Goal: Information Seeking & Learning: Learn about a topic

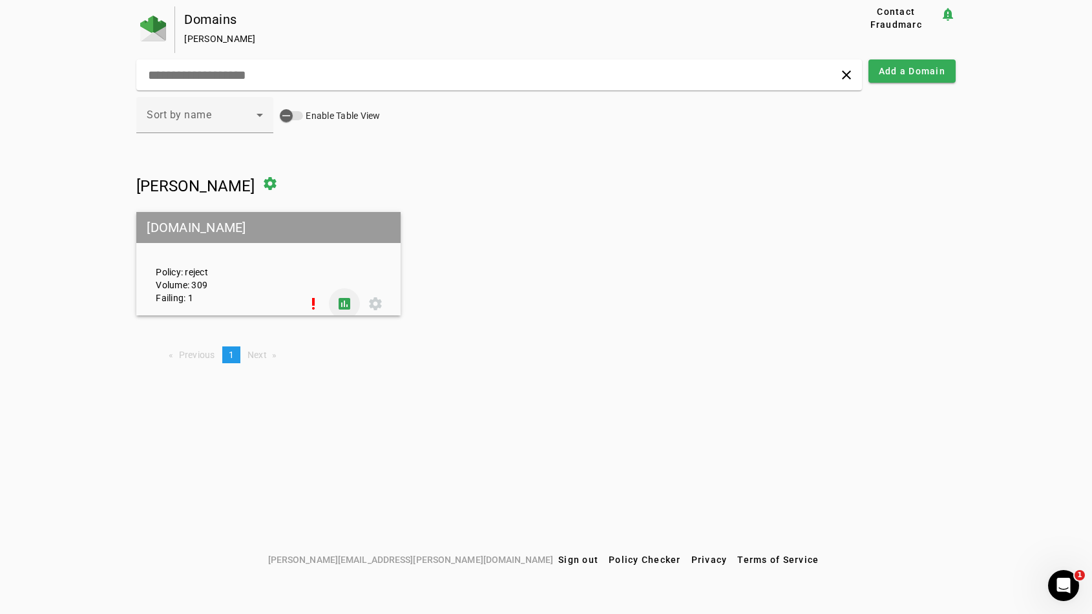
click at [347, 300] on span at bounding box center [344, 303] width 31 height 31
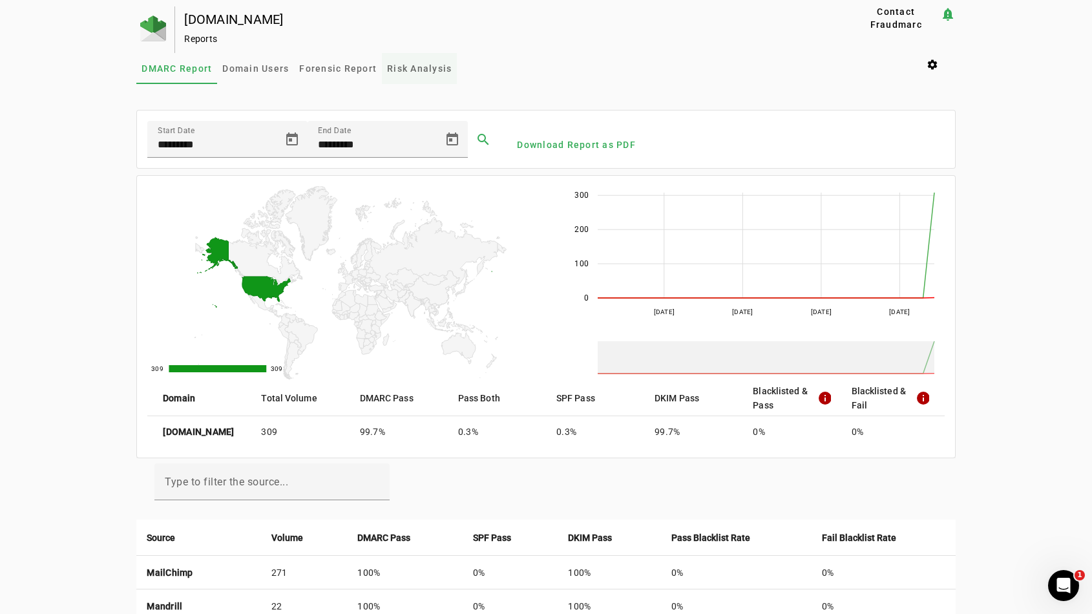
click at [433, 53] on span "Risk Analysis" at bounding box center [419, 68] width 65 height 31
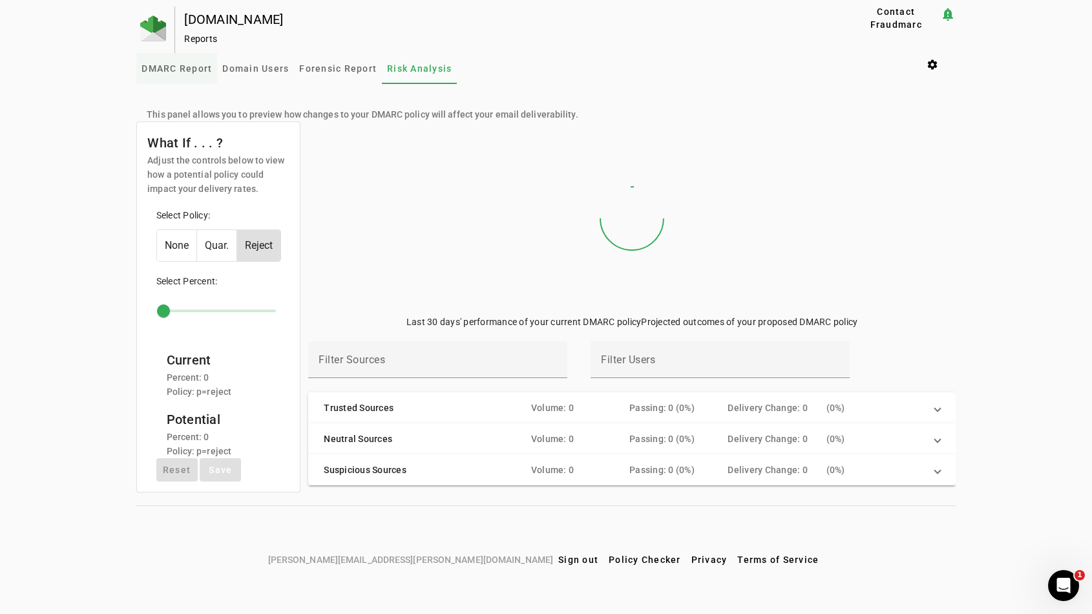
click at [194, 64] on span "DMARC Report" at bounding box center [176, 68] width 70 height 9
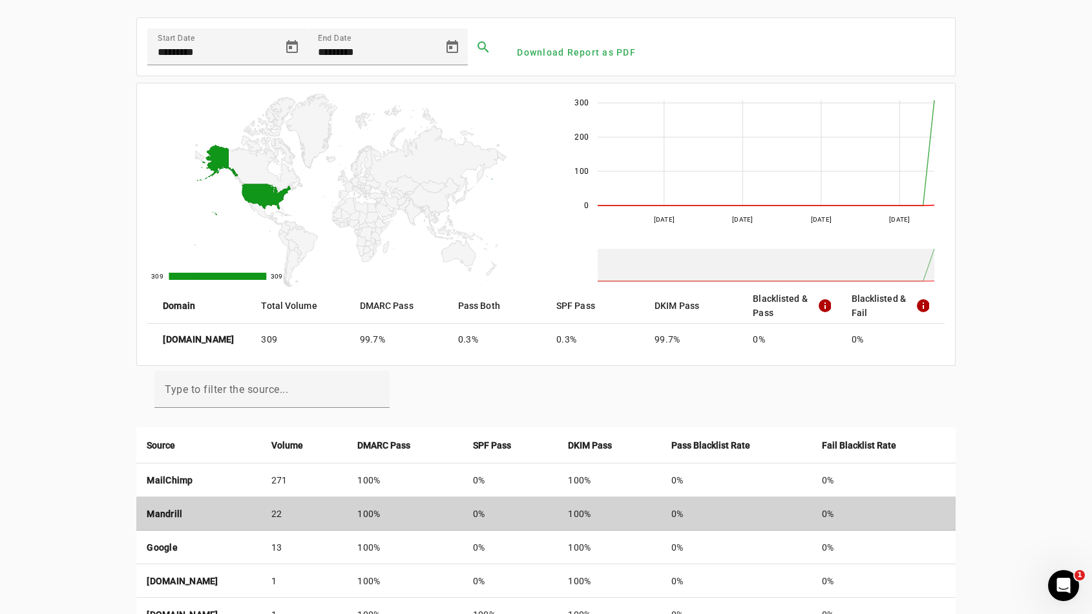
scroll to position [77, 0]
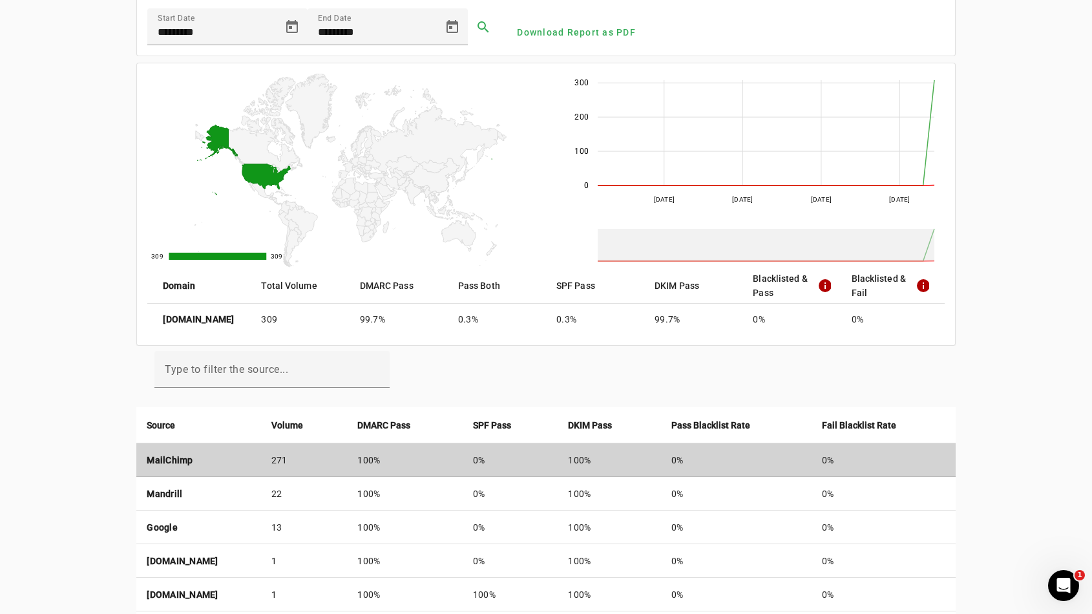
click at [260, 463] on td "MailChimp" at bounding box center [198, 460] width 124 height 34
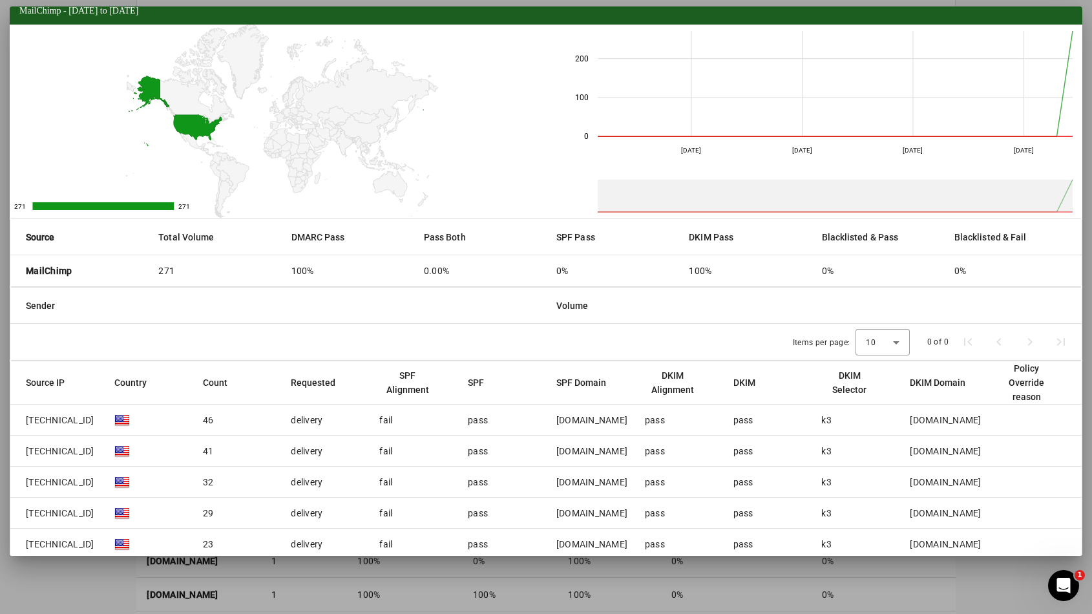
scroll to position [69, 0]
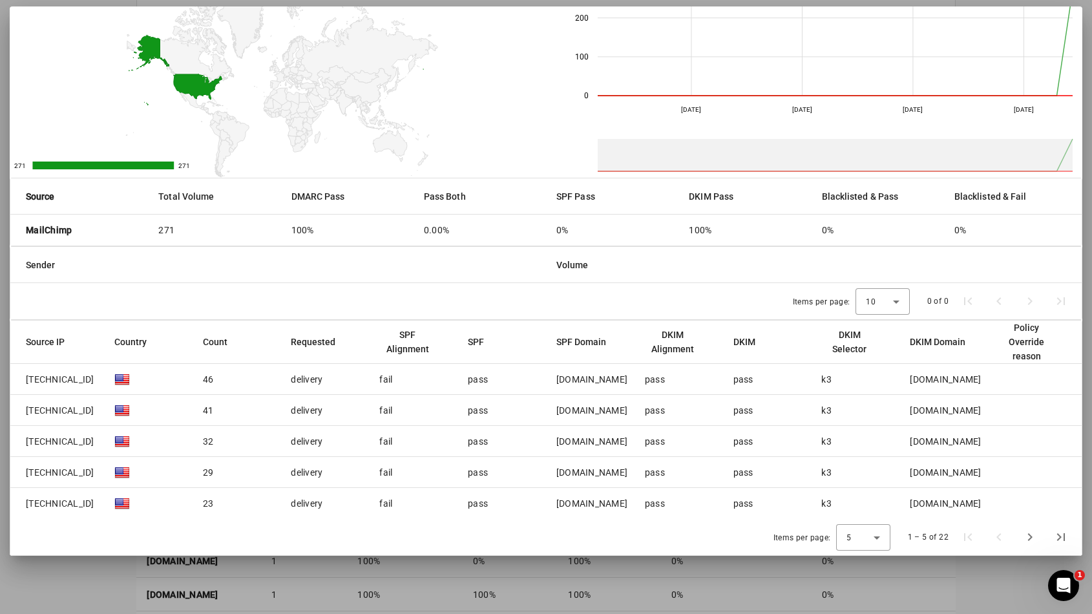
click at [156, 384] on mat-cell at bounding box center [148, 379] width 88 height 31
click at [68, 378] on span "148.105.13.167" at bounding box center [60, 379] width 68 height 13
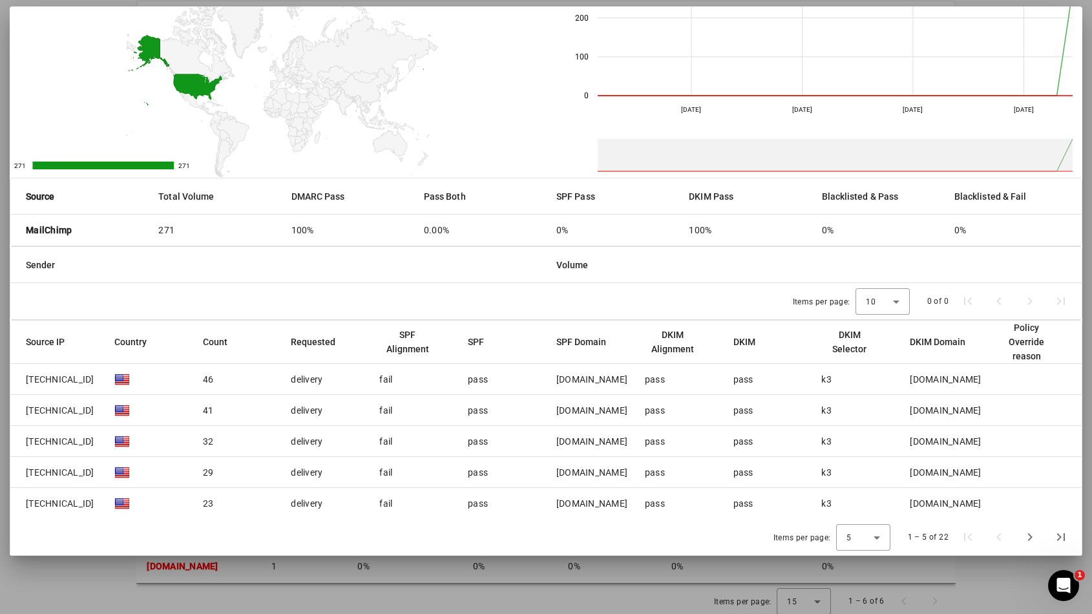
scroll to position [149, 0]
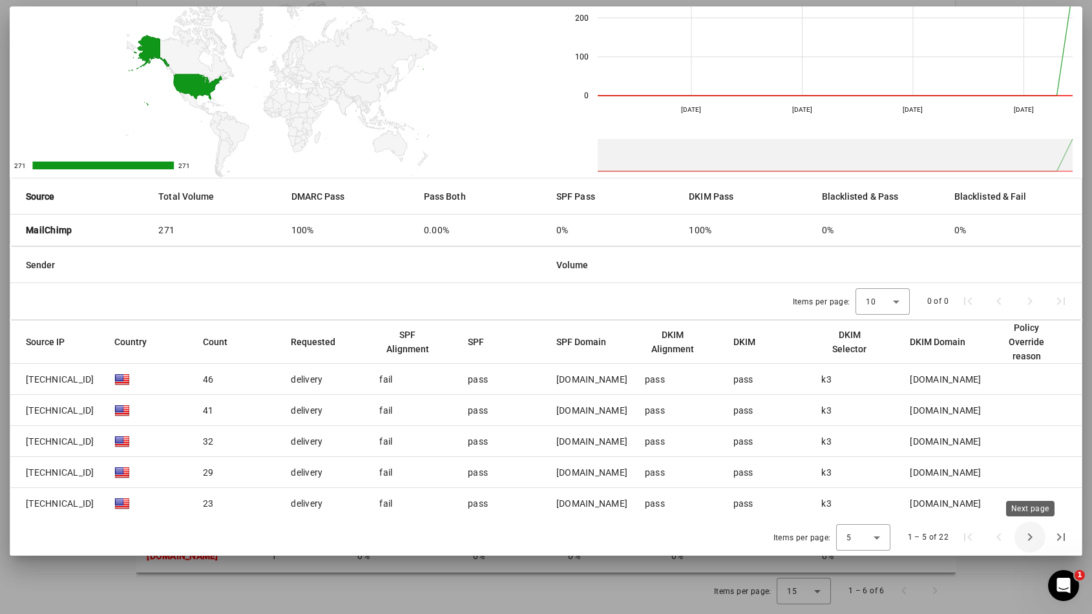
click at [1028, 539] on span "Next page" at bounding box center [1029, 536] width 31 height 31
click at [608, 377] on div "mail50.suw11.mcdlv.net" at bounding box center [591, 379] width 71 height 13
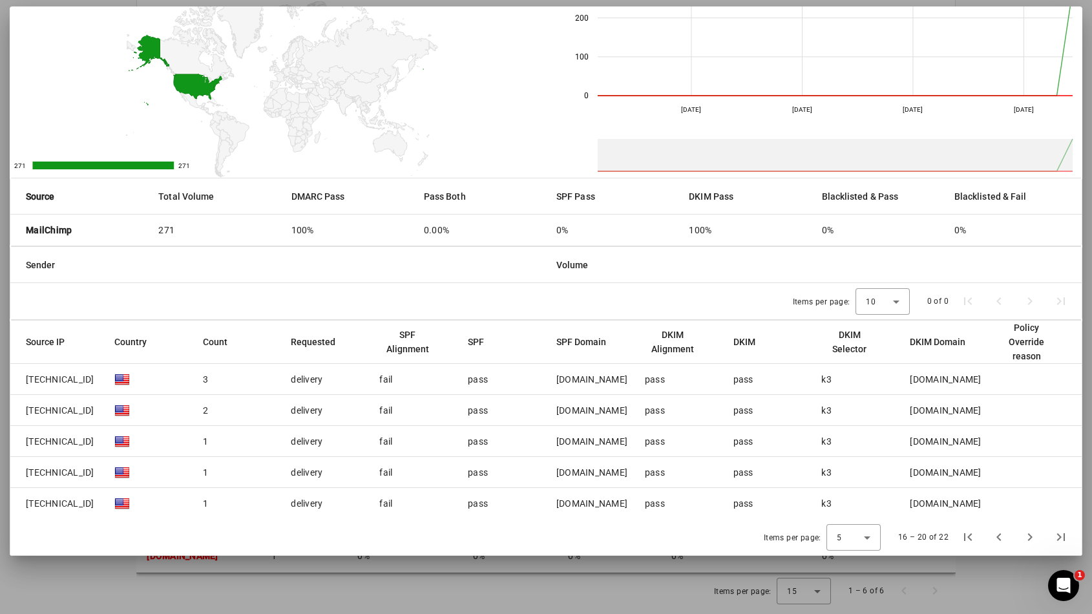
click at [608, 377] on div "mail50.suw11.mcdlv.net" at bounding box center [591, 379] width 71 height 13
copy div "mail50.suw11.mcdlv.net"
click at [1030, 536] on span "Next page" at bounding box center [1029, 536] width 31 height 31
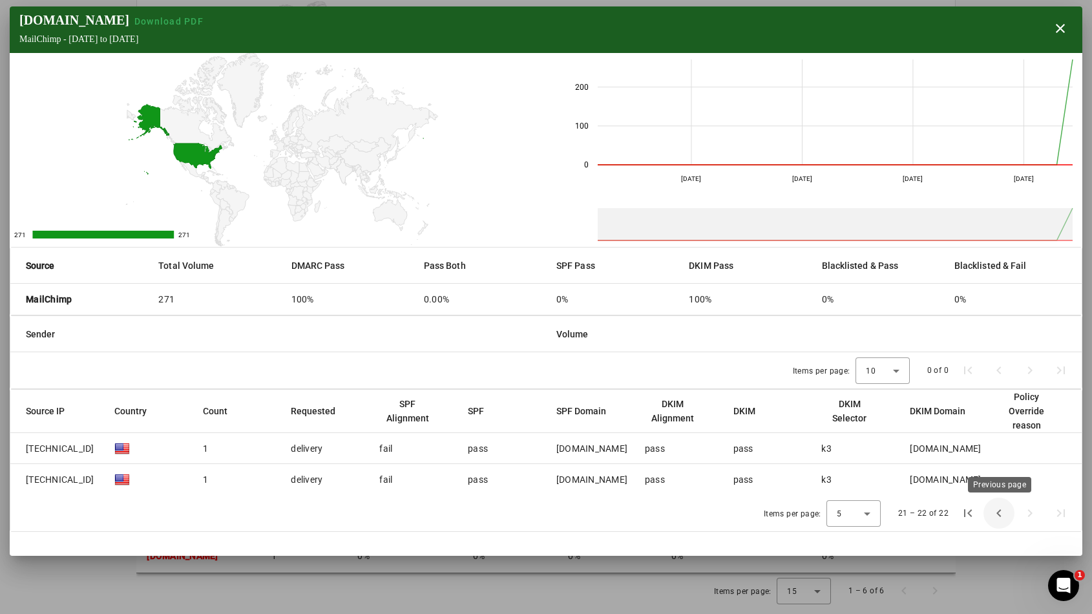
click at [999, 512] on span "Previous page" at bounding box center [998, 512] width 31 height 31
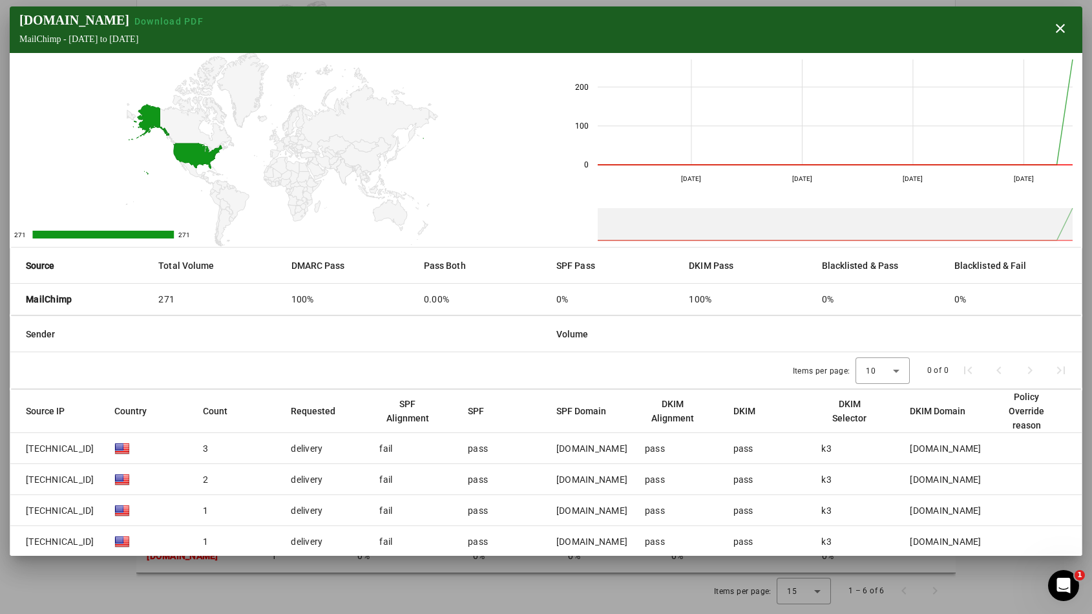
click at [999, 512] on mat-cell at bounding box center [1035, 510] width 94 height 31
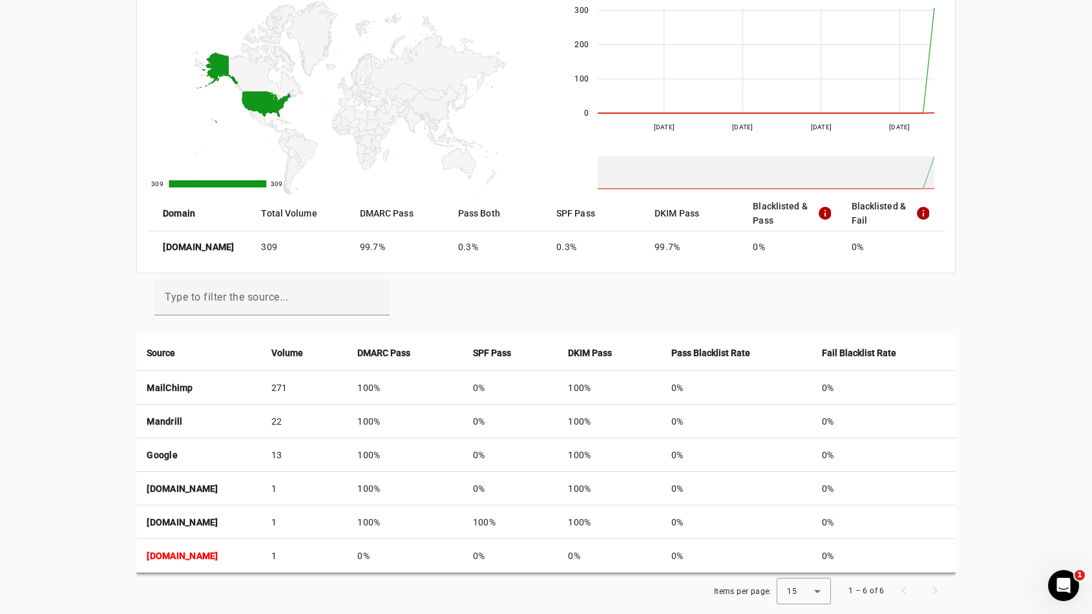
scroll to position [170, 0]
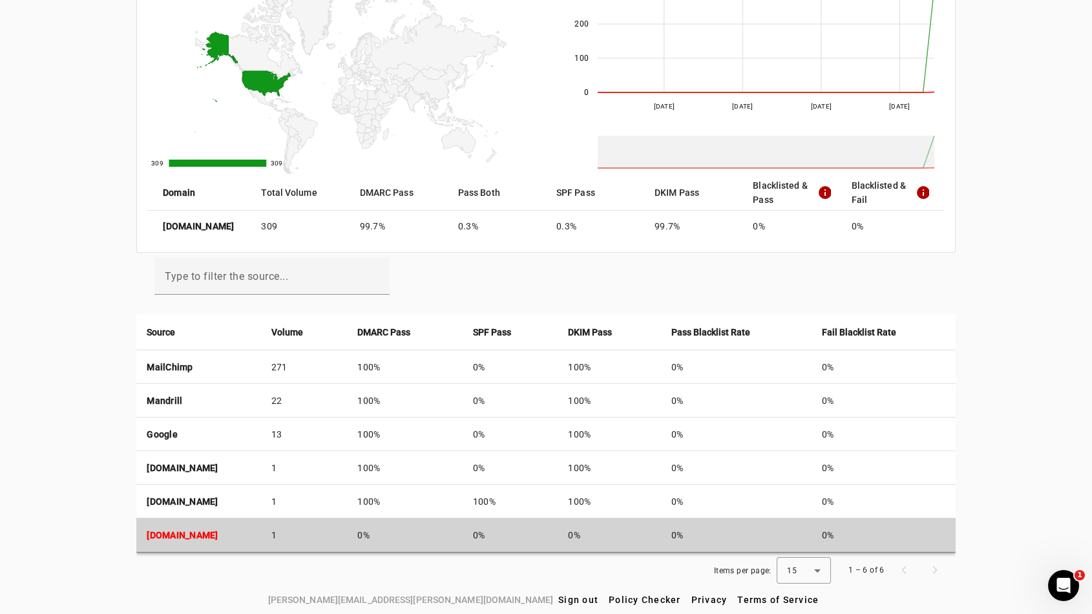
click at [220, 541] on td "[DOMAIN_NAME]" at bounding box center [198, 535] width 124 height 34
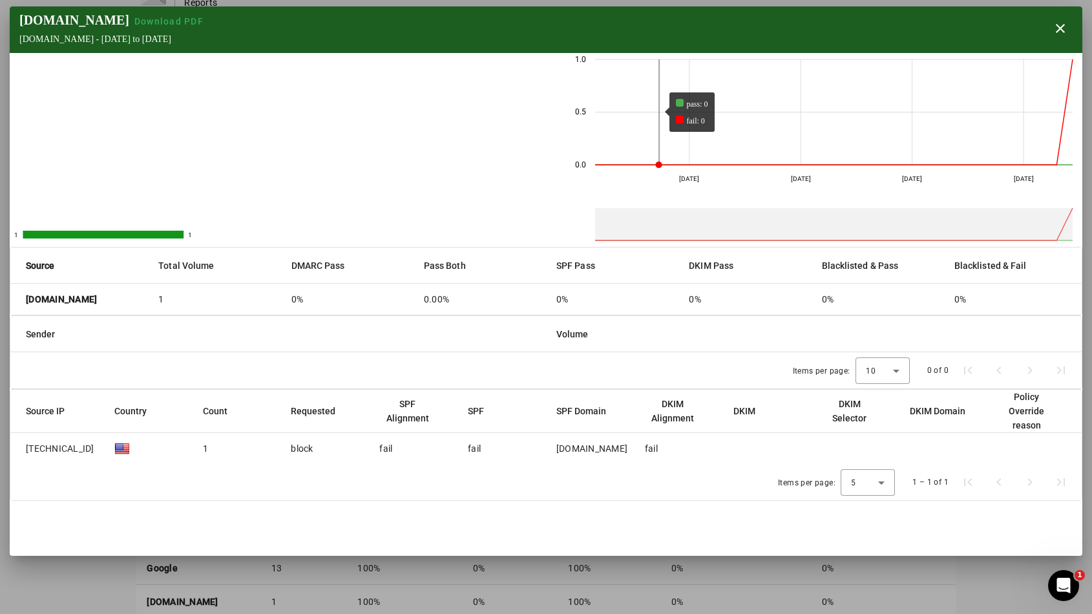
scroll to position [0, 0]
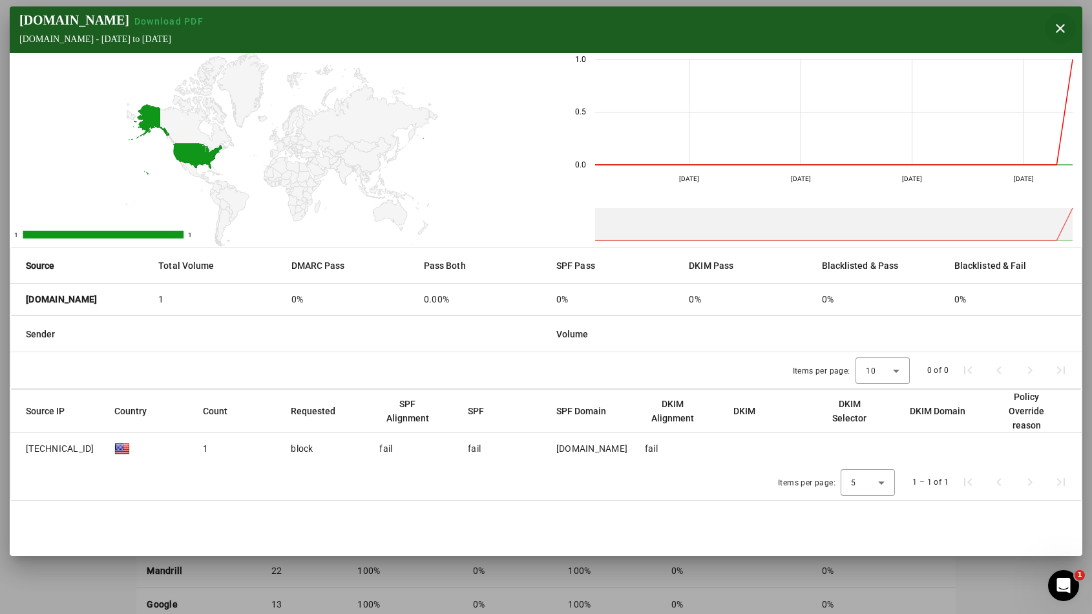
click at [1059, 23] on span "button" at bounding box center [1059, 28] width 31 height 31
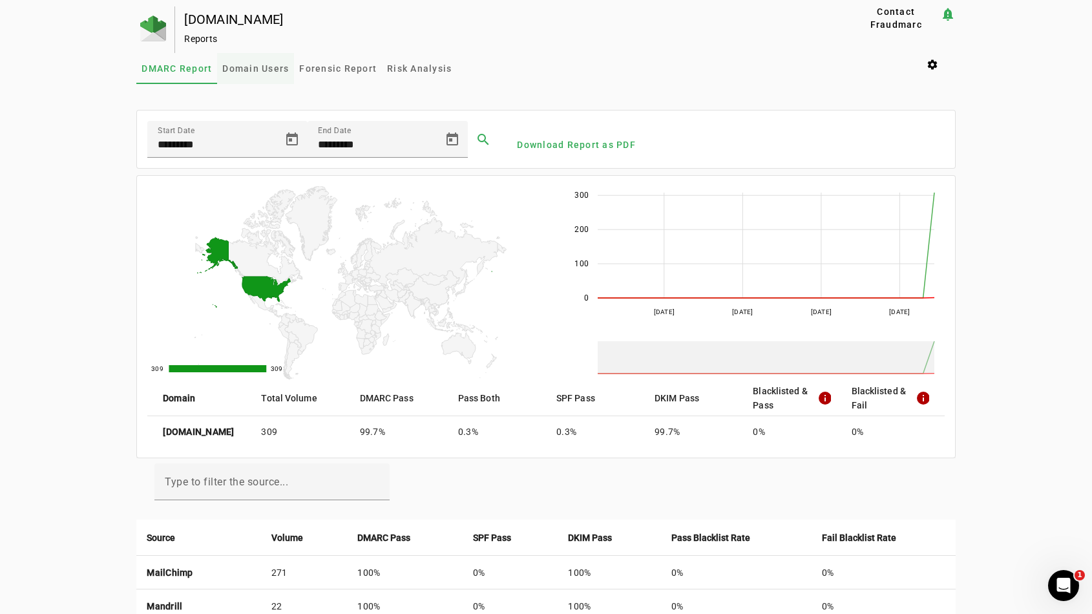
click at [265, 65] on span "Domain Users" at bounding box center [255, 68] width 67 height 9
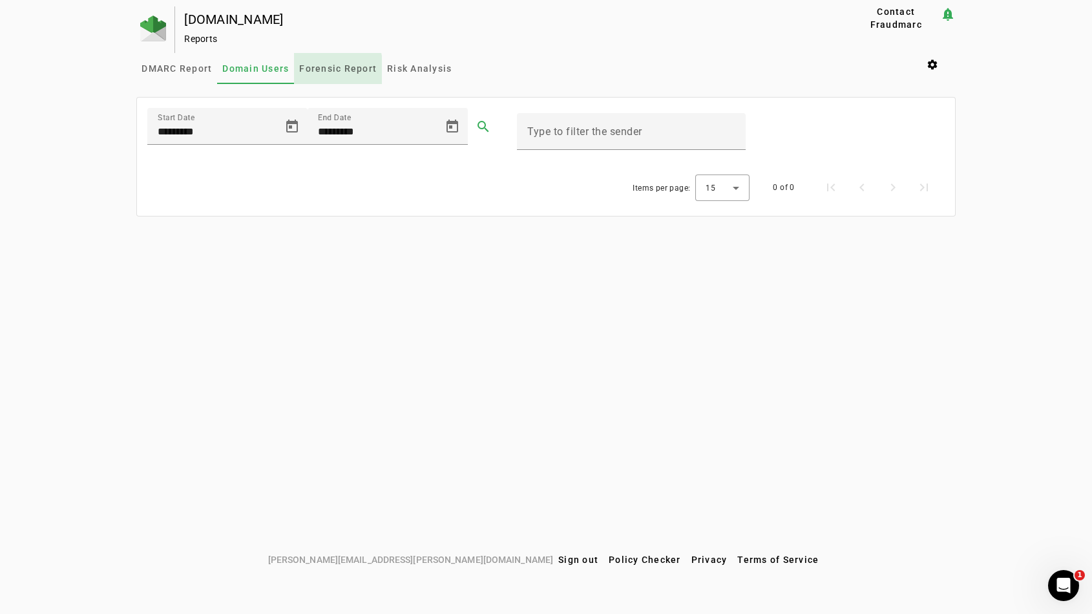
click at [329, 70] on span "Forensic Report" at bounding box center [338, 68] width 78 height 9
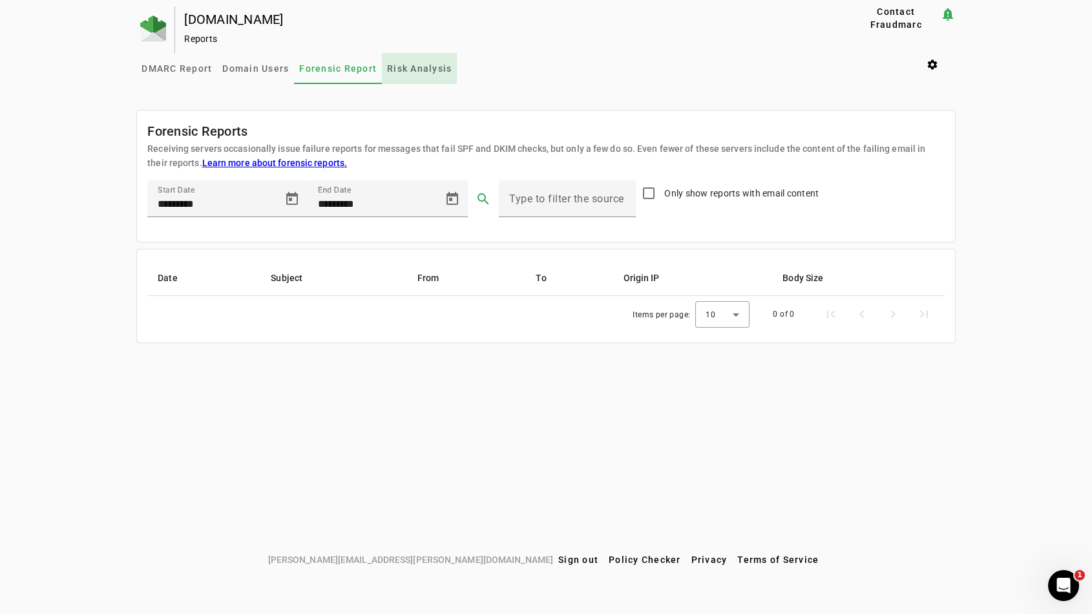
click at [410, 72] on span "Risk Analysis" at bounding box center [419, 68] width 65 height 9
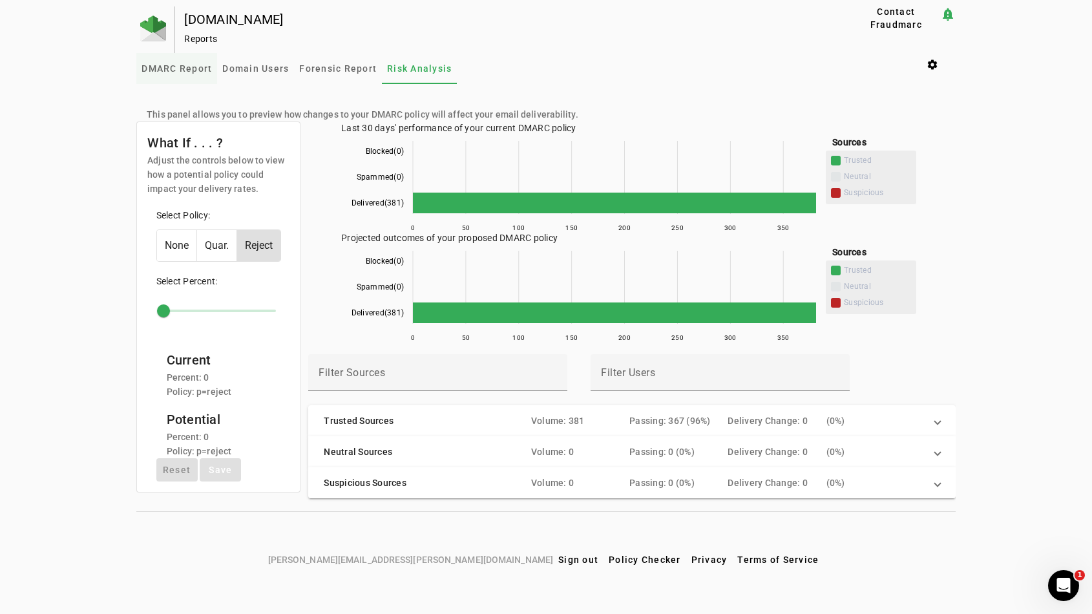
click at [183, 64] on span "DMARC Report" at bounding box center [176, 68] width 70 height 9
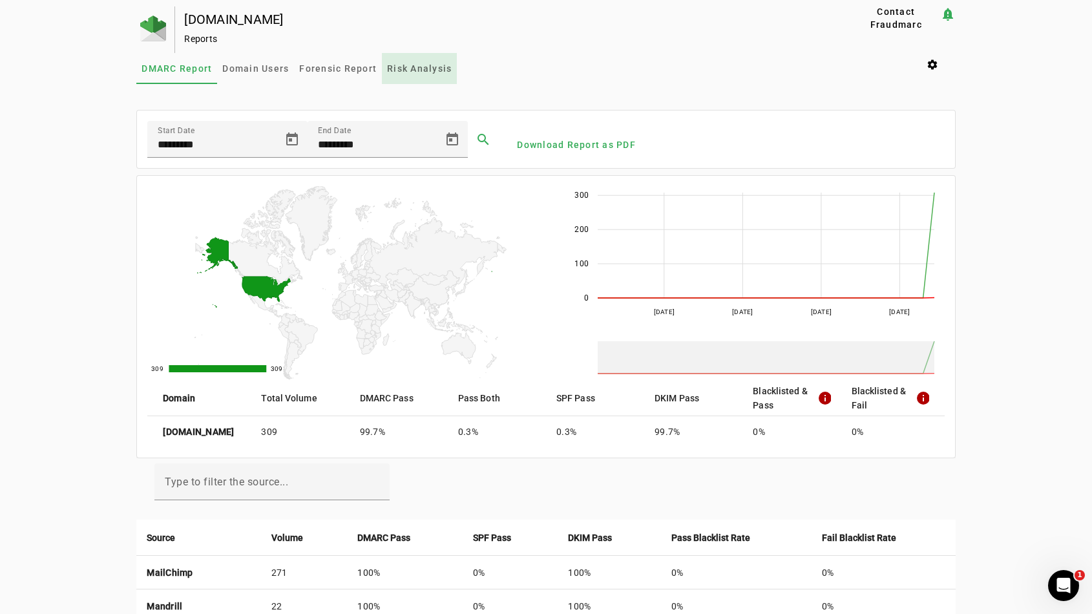
click at [435, 76] on span "Risk Analysis" at bounding box center [419, 68] width 65 height 31
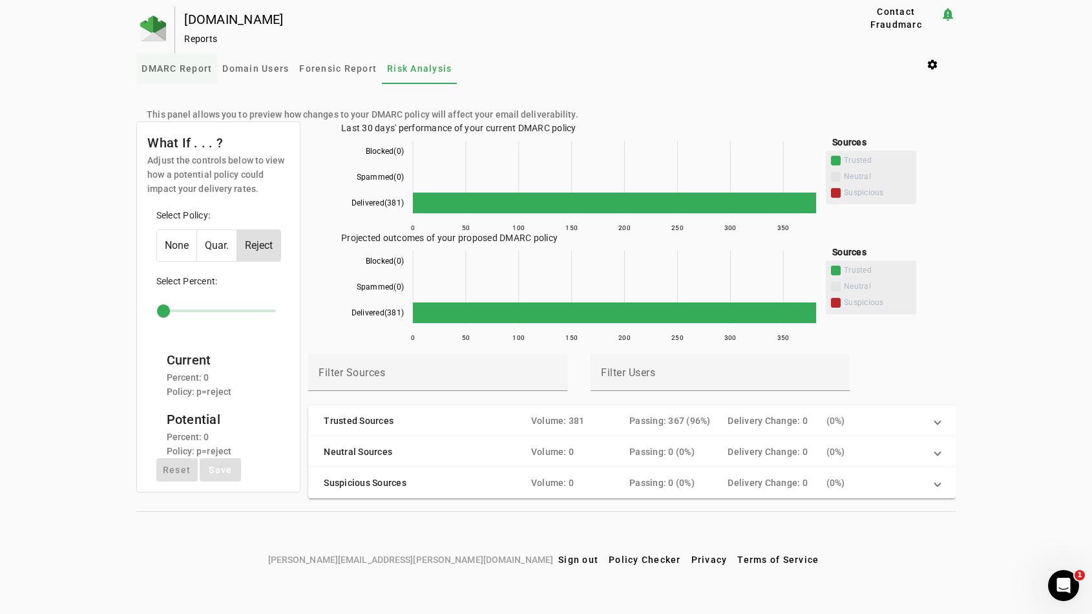
click at [191, 78] on span "DMARC Report" at bounding box center [176, 68] width 70 height 31
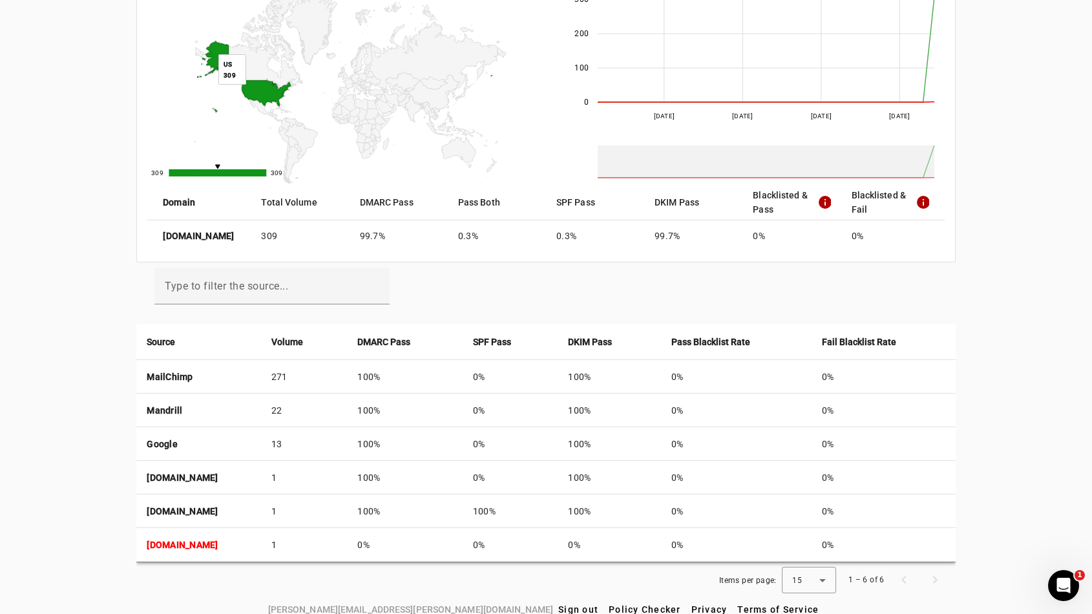
scroll to position [164, 0]
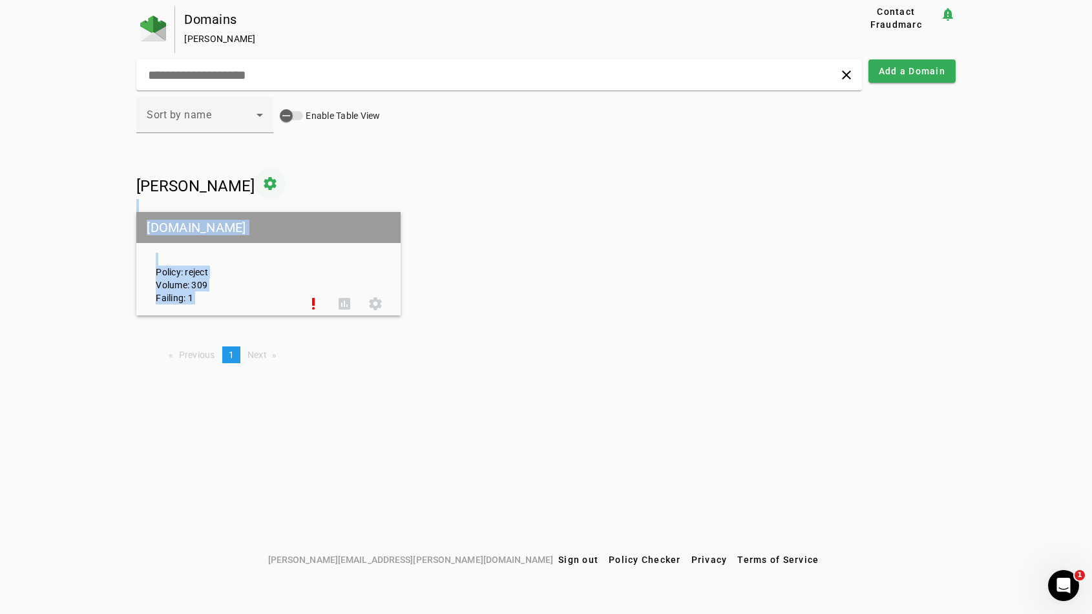
drag, startPoint x: 305, startPoint y: 284, endPoint x: 220, endPoint y: 169, distance: 143.1
click at [220, 169] on div "Jeff Wolski settings creativefabrica.com Policy: reject Volume: 309 Failing: 1 …" at bounding box center [545, 241] width 819 height 147
click at [254, 177] on span at bounding box center [269, 183] width 31 height 31
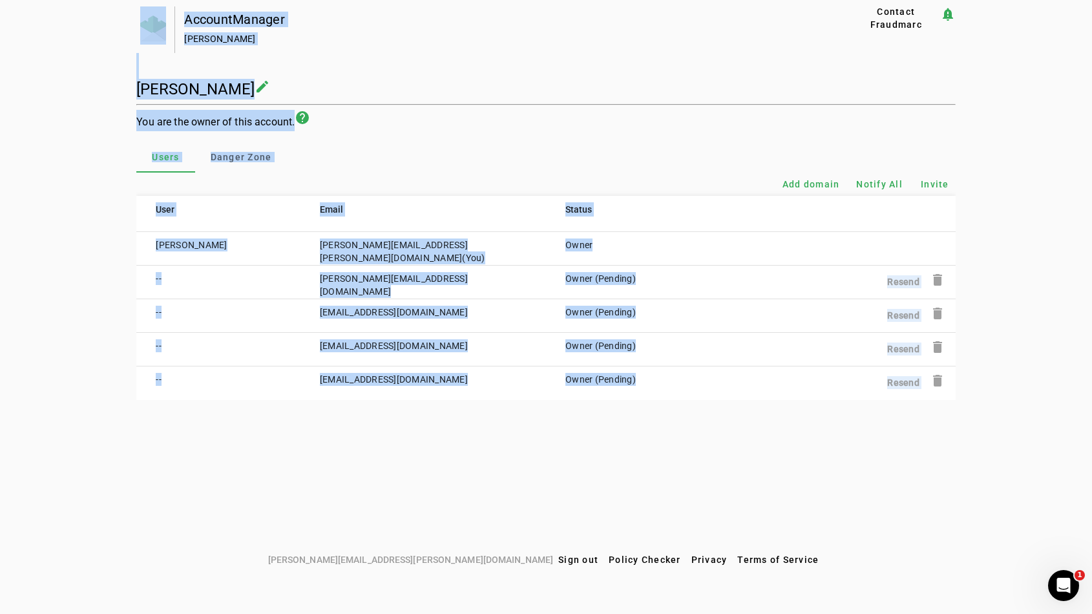
click at [438, 178] on div "Add domain Notify All Invite" at bounding box center [545, 183] width 819 height 23
click at [397, 275] on td "davide.berdin@creativefabrica.com" at bounding box center [422, 282] width 245 height 34
copy td "davide.berdin@creativefabrica.com"
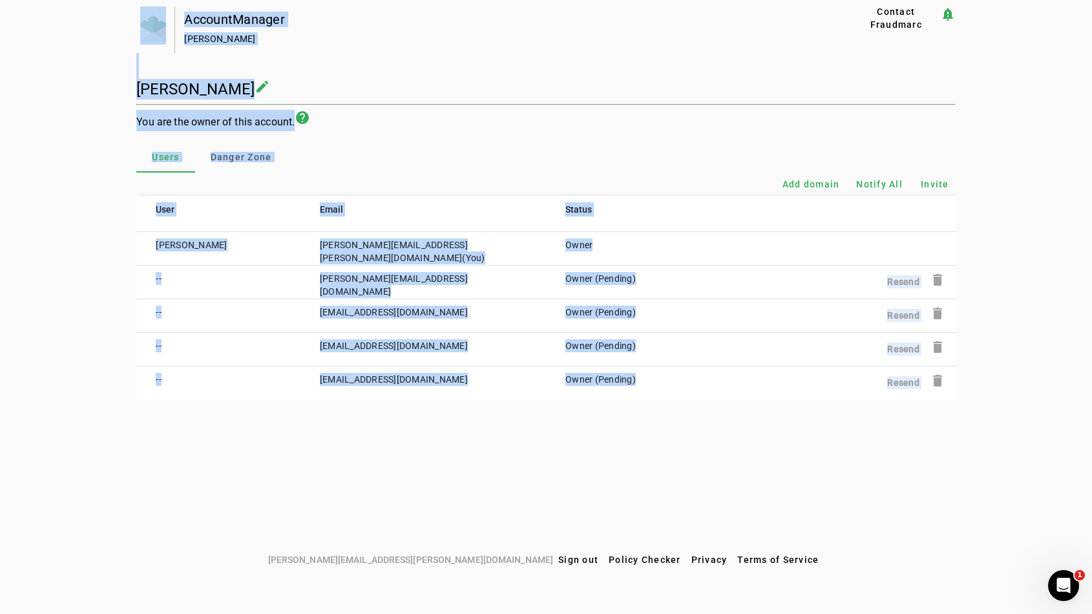
click at [331, 313] on td "hagai.barel@creativefabrica.com" at bounding box center [422, 316] width 245 height 34
copy td "hagai.barel@creativefabrica.com"
click at [342, 351] on td "konstantin@creativefabrica.com" at bounding box center [422, 350] width 245 height 34
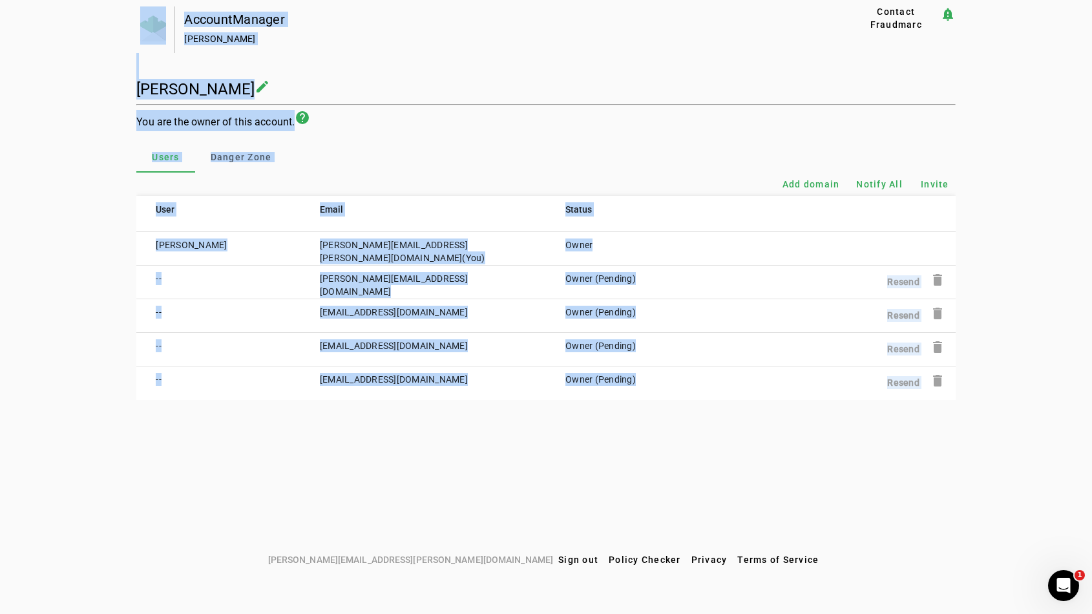
click at [342, 351] on td "konstantin@creativefabrica.com" at bounding box center [422, 350] width 245 height 34
copy td "konstantin@creativefabrica.com"
click at [336, 378] on td "yalun@creativefabrica.com" at bounding box center [422, 383] width 245 height 34
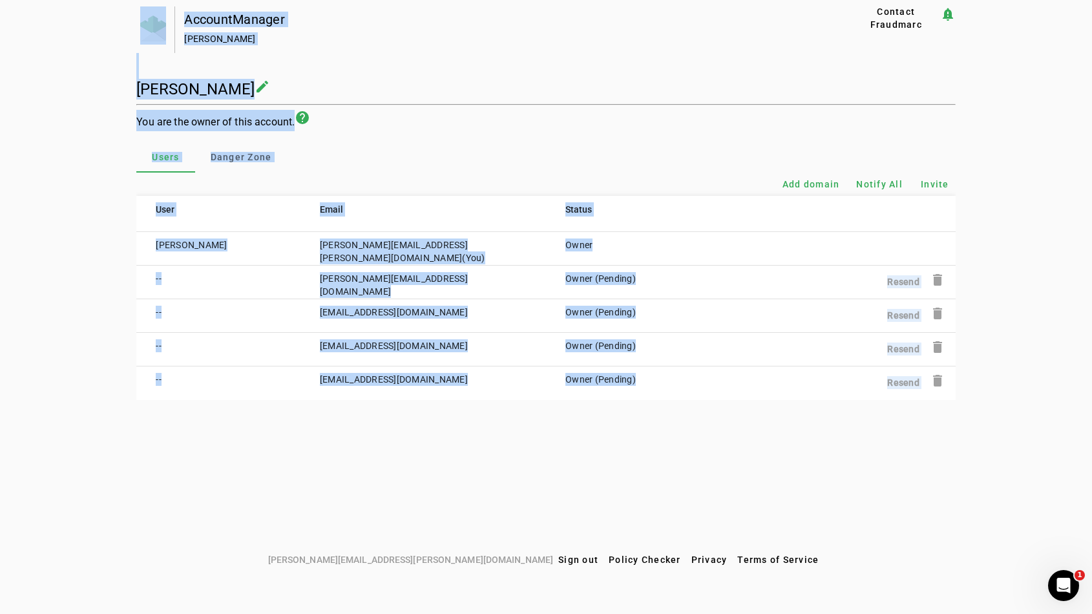
click at [336, 378] on td "yalun@creativefabrica.com" at bounding box center [422, 383] width 245 height 34
copy td "yalun@creativefabrica.com"
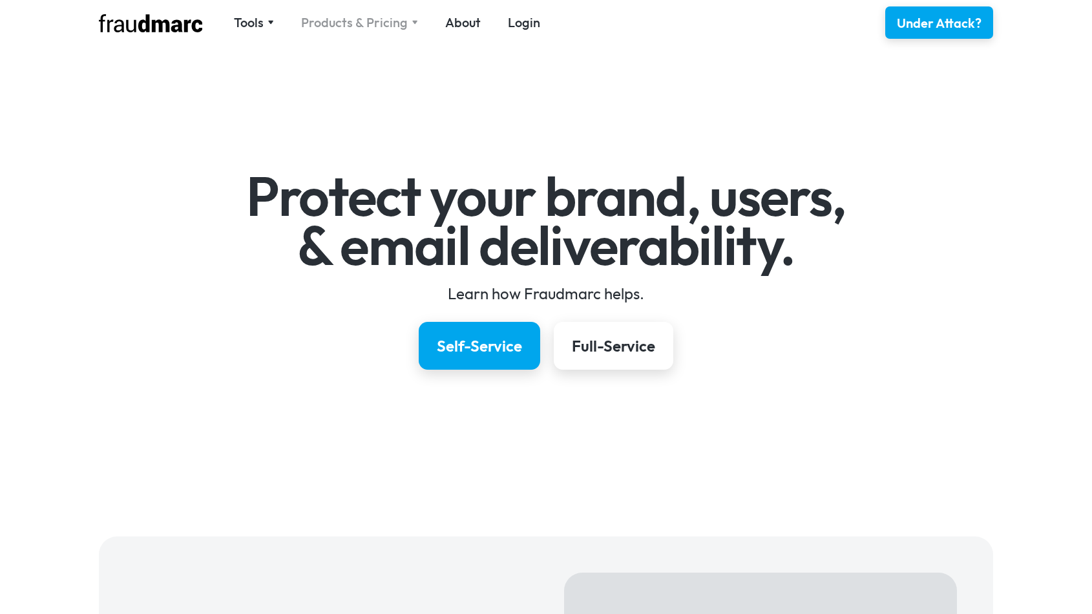
click at [345, 23] on div "Products & Pricing" at bounding box center [354, 23] width 107 height 18
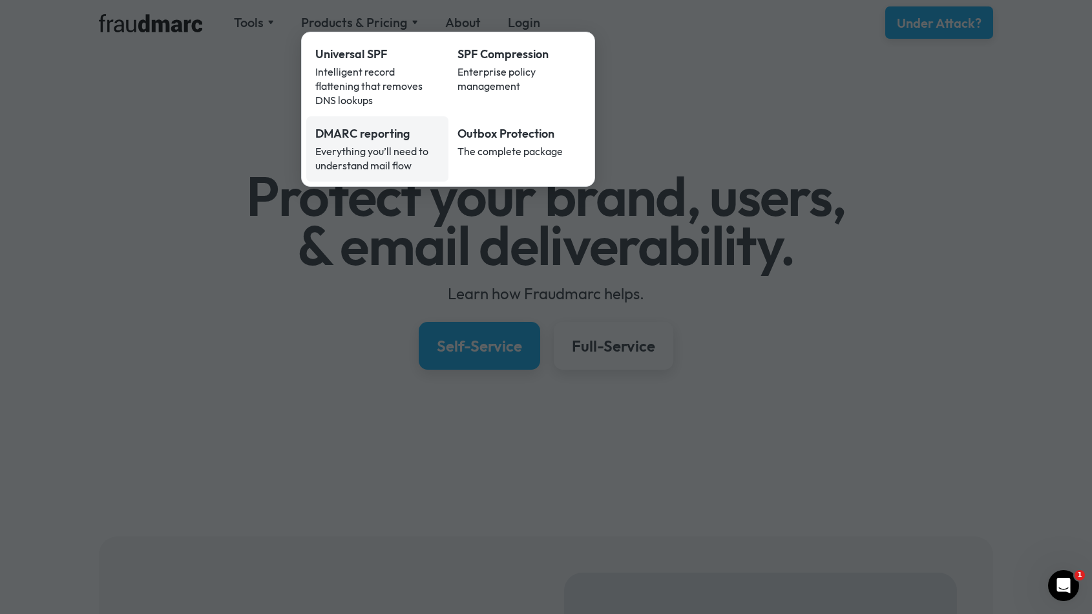
click at [356, 127] on div "DMARC reporting" at bounding box center [377, 133] width 124 height 17
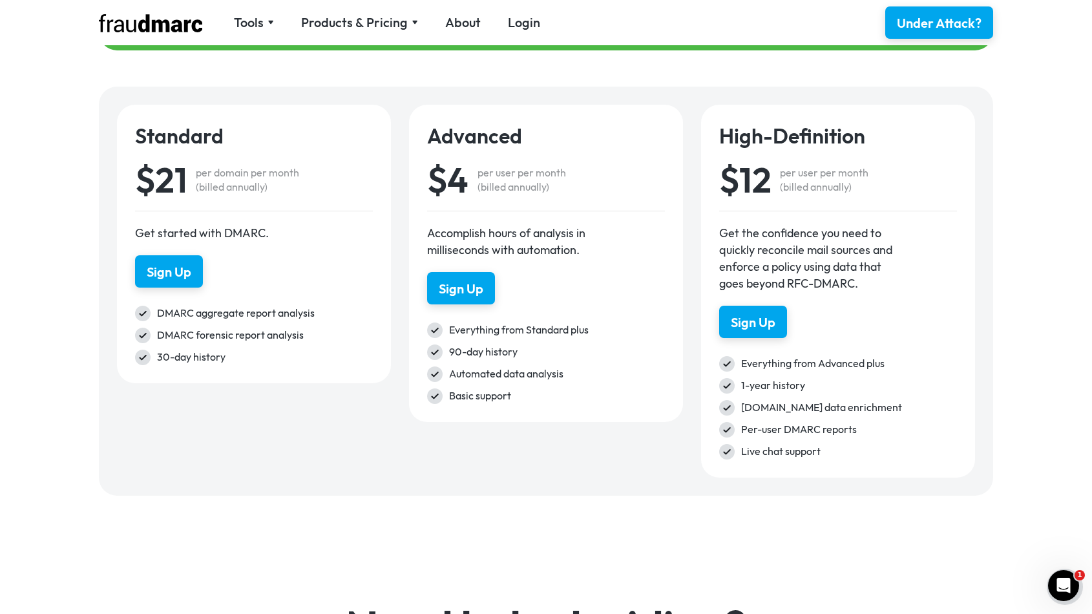
scroll to position [1894, 0]
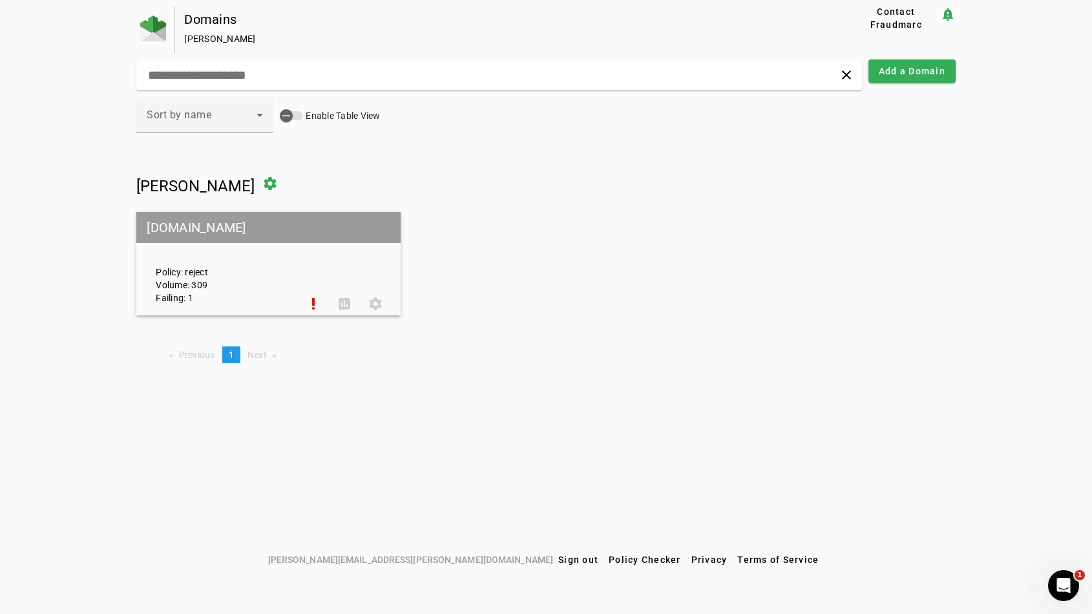
click at [608, 176] on h1 "[PERSON_NAME] settings" at bounding box center [545, 183] width 819 height 31
click at [320, 301] on span at bounding box center [313, 303] width 31 height 31
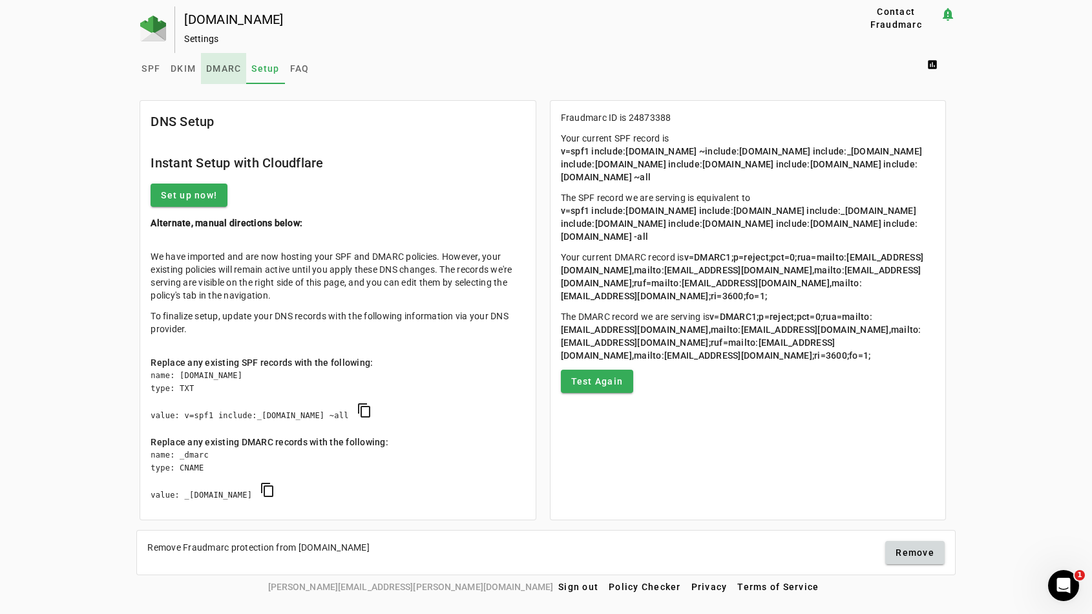
click at [214, 66] on span "DMARC" at bounding box center [223, 68] width 35 height 9
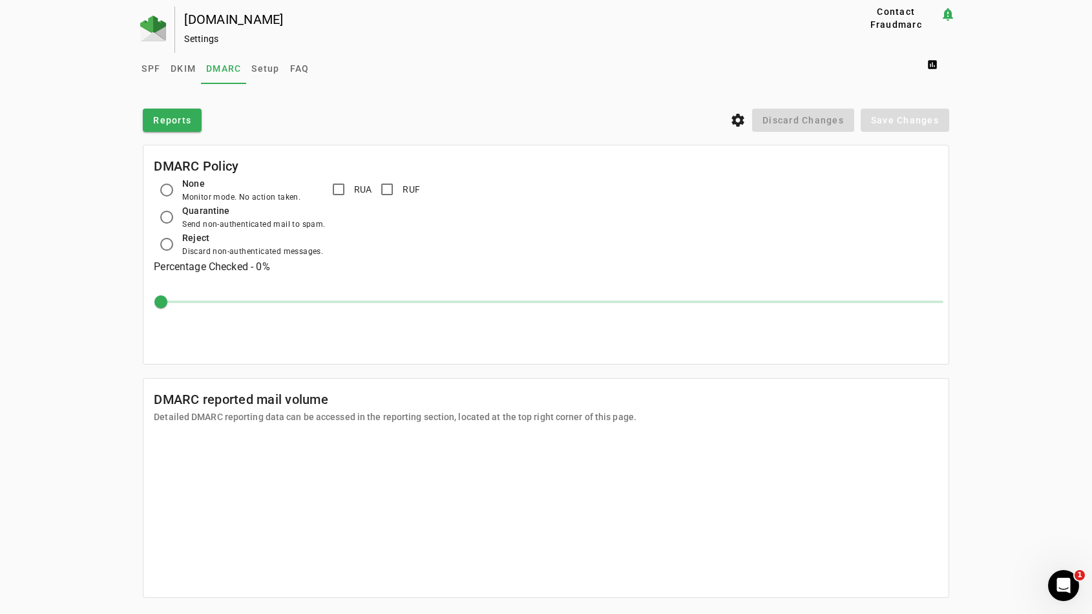
scroll to position [23, 0]
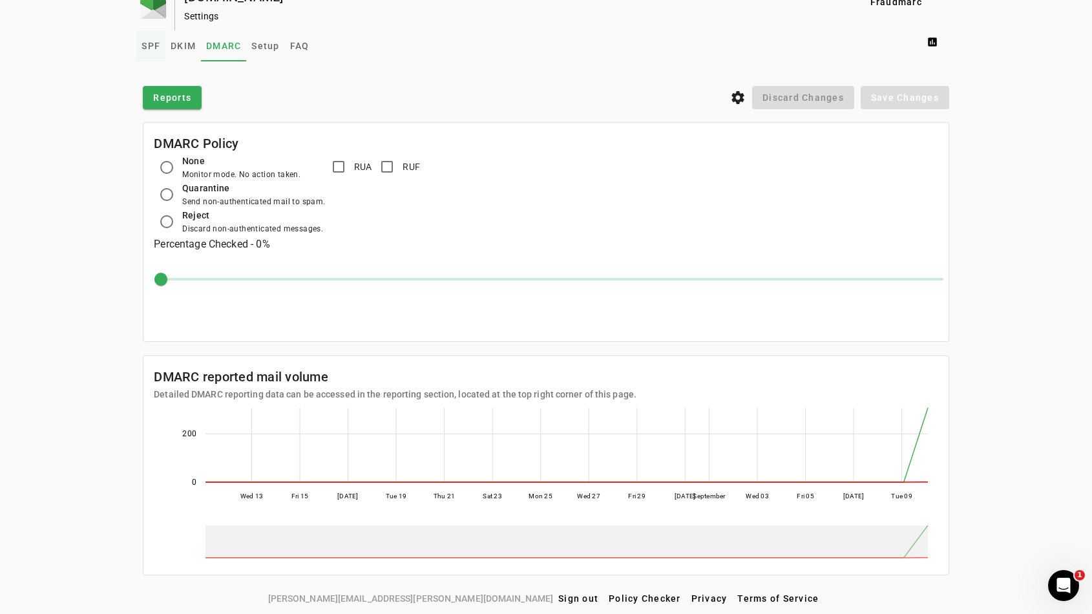
click at [147, 47] on span "SPF" at bounding box center [150, 45] width 19 height 9
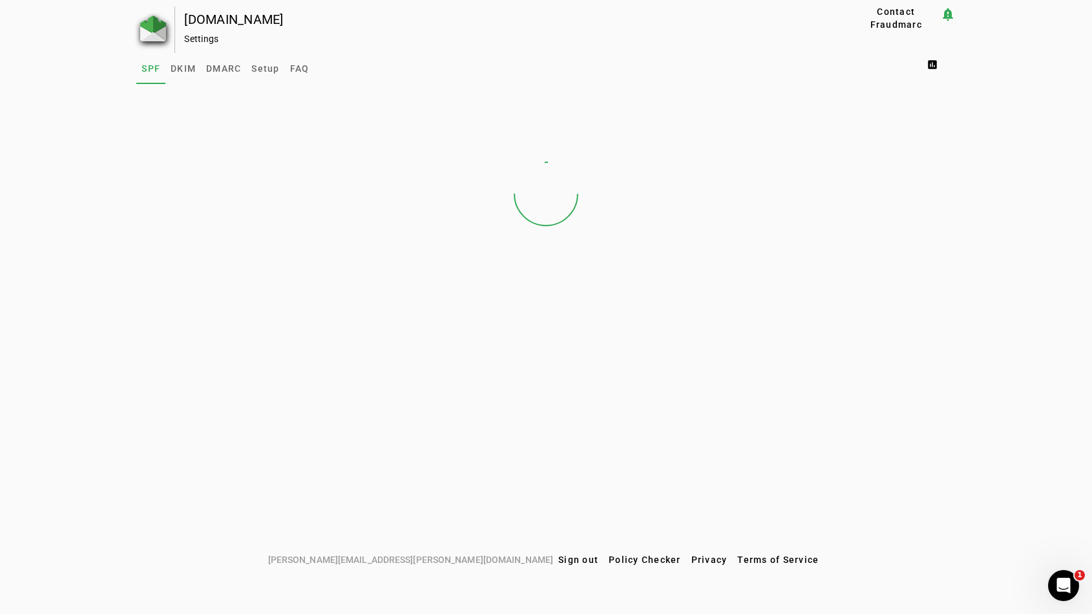
click at [152, 23] on img at bounding box center [153, 29] width 26 height 26
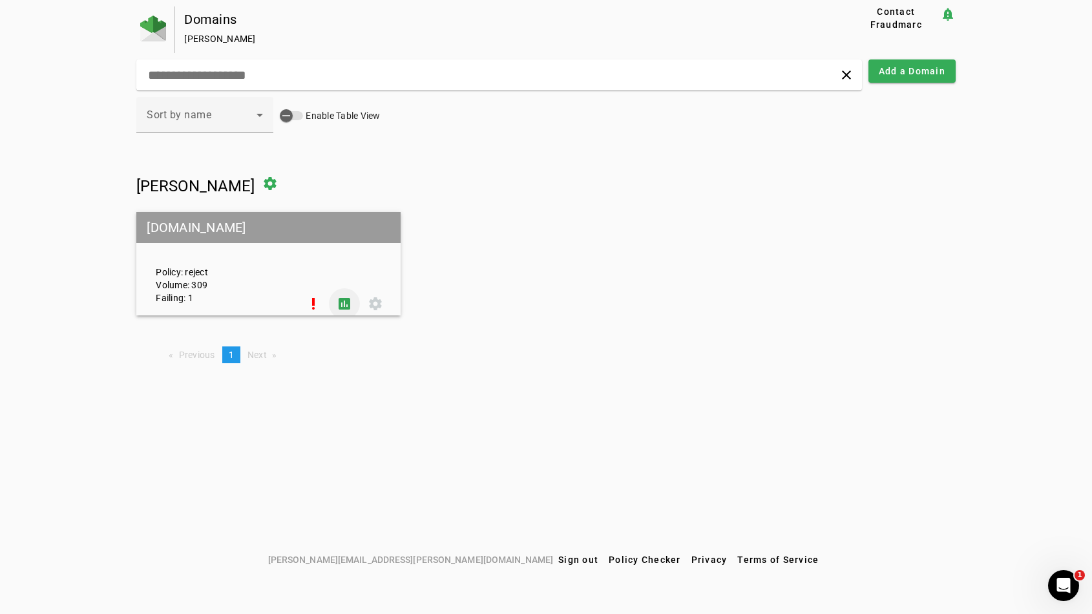
click at [342, 302] on span at bounding box center [344, 303] width 31 height 31
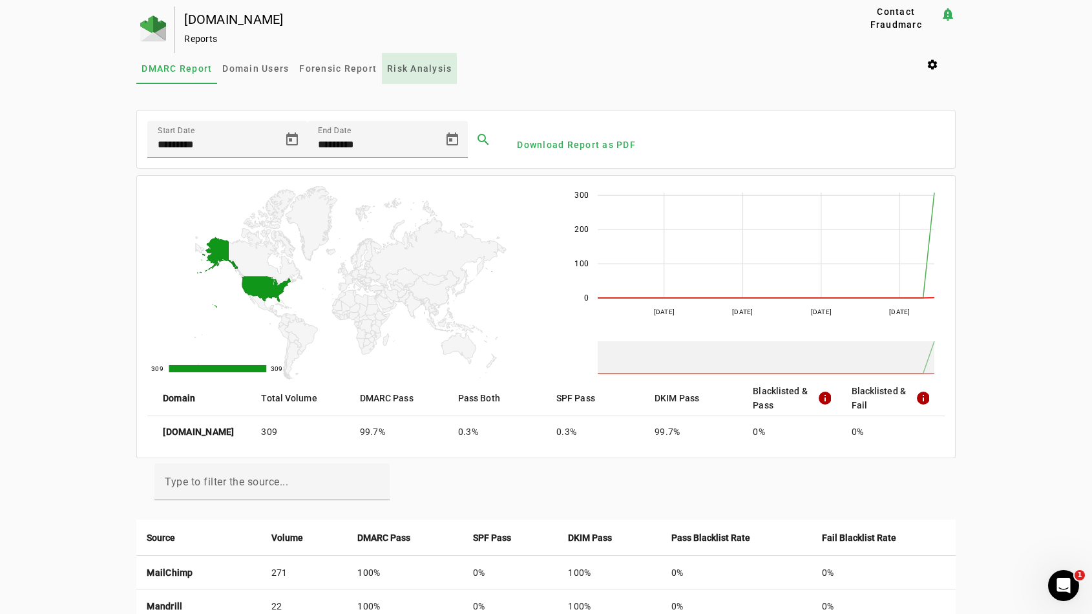
click at [436, 64] on span "Risk Analysis" at bounding box center [419, 68] width 65 height 9
